Goal: Transaction & Acquisition: Purchase product/service

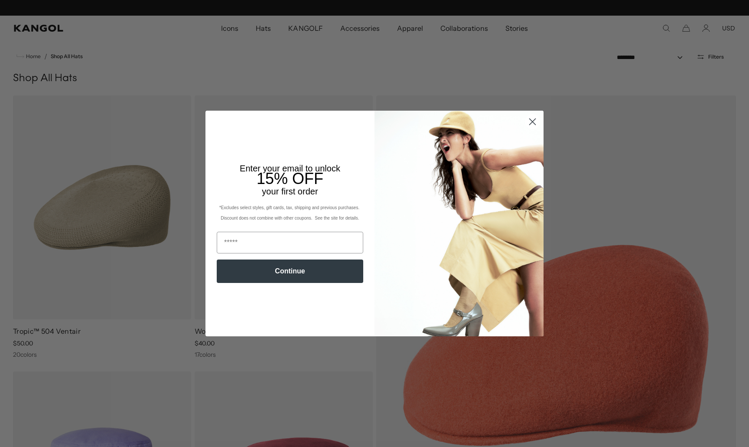
scroll to position [0, 179]
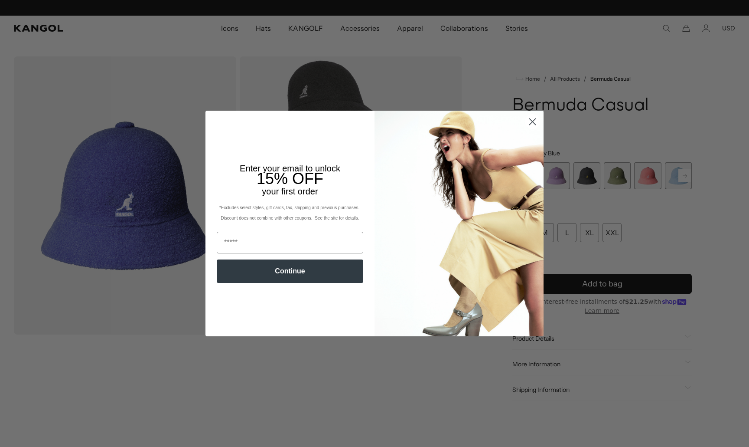
scroll to position [0, 179]
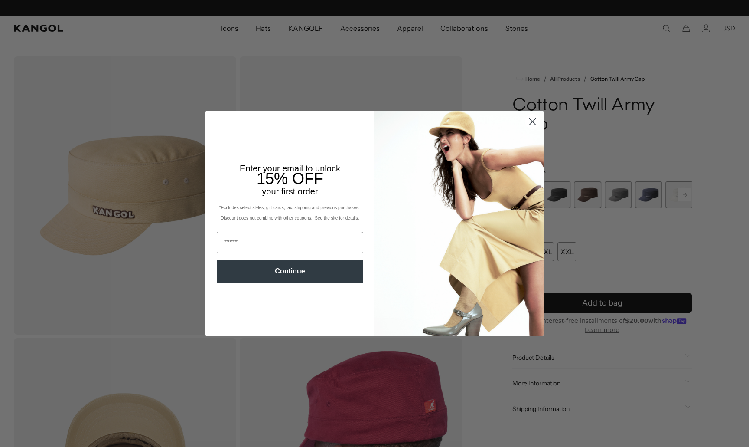
scroll to position [0, 179]
